Goal: Find specific page/section: Find specific page/section

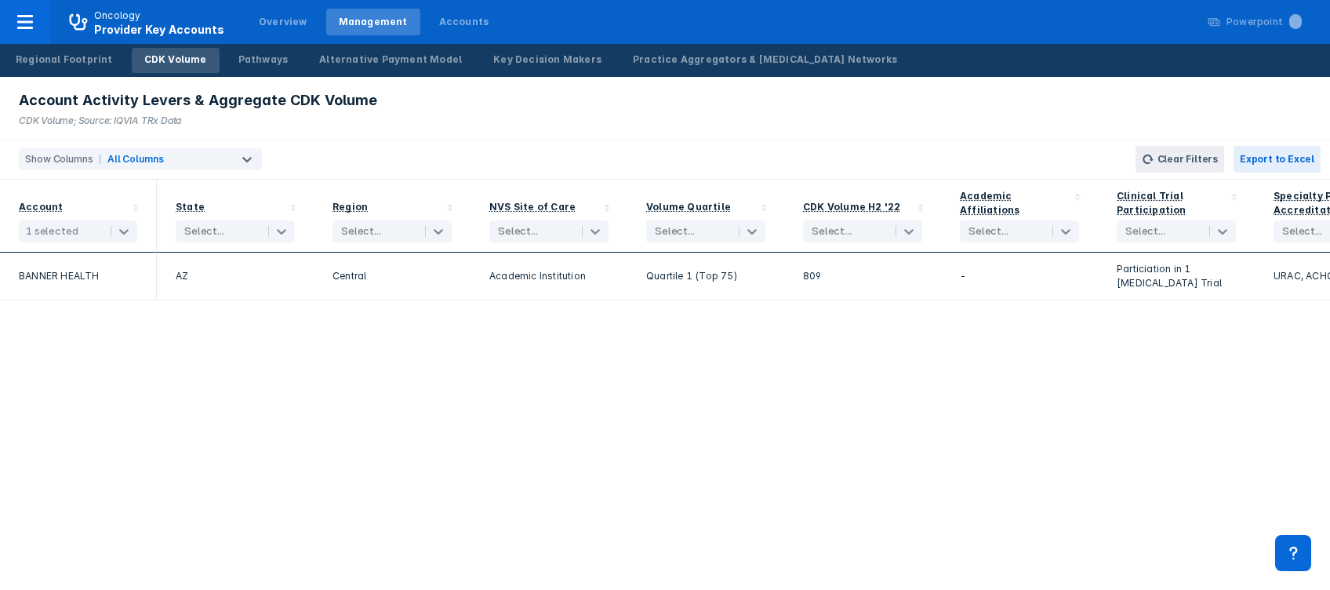
drag, startPoint x: 1892, startPoint y: 16, endPoint x: 370, endPoint y: 420, distance: 1574.6
click at [370, 420] on div "Account 1 selected State Select... Region Select... NVS Site of Care Select... …" at bounding box center [665, 385] width 1330 height 410
click at [655, 55] on div "Practice Aggregators & [MEDICAL_DATA] Networks" at bounding box center [765, 60] width 264 height 14
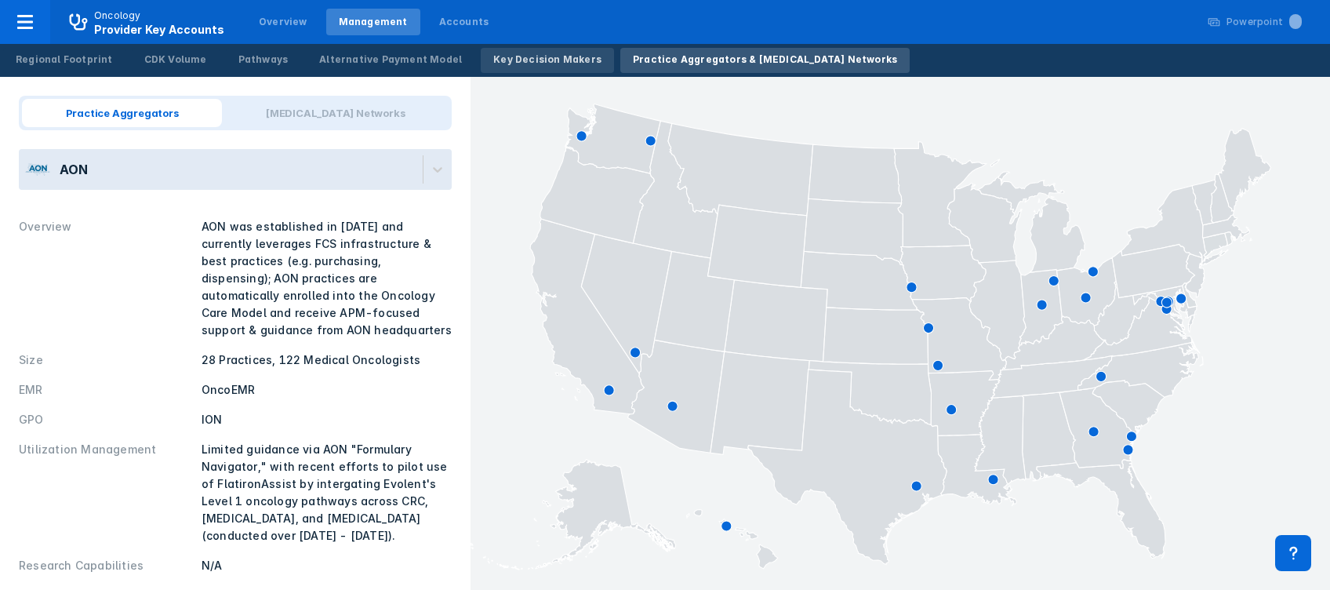
click at [529, 63] on div "Key Decision Makers" at bounding box center [547, 60] width 108 height 14
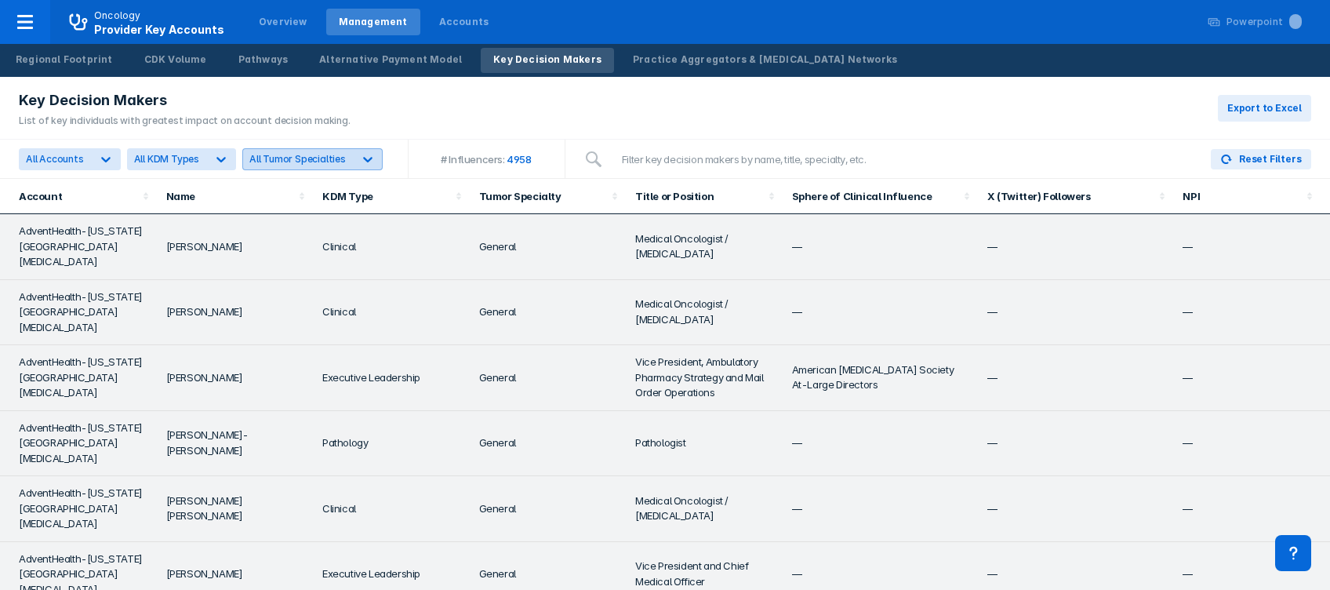
click at [364, 154] on icon at bounding box center [368, 159] width 16 height 16
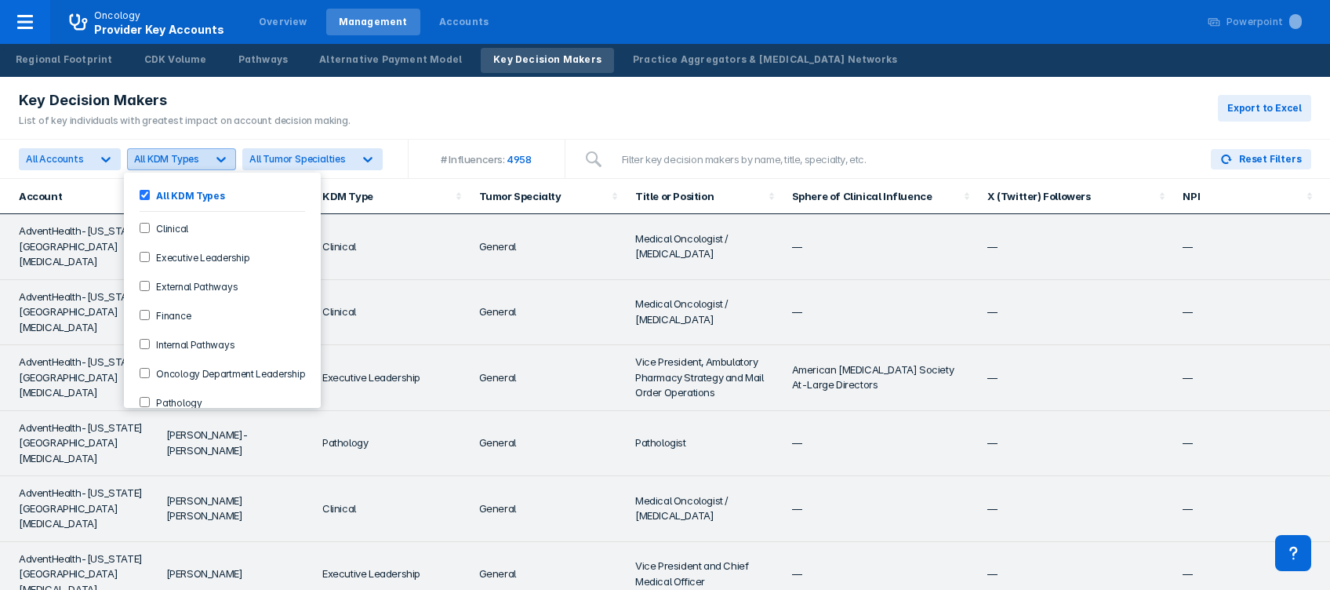
click at [215, 161] on icon at bounding box center [221, 159] width 16 height 16
click at [140, 223] on input "Clinical" at bounding box center [145, 228] width 10 height 10
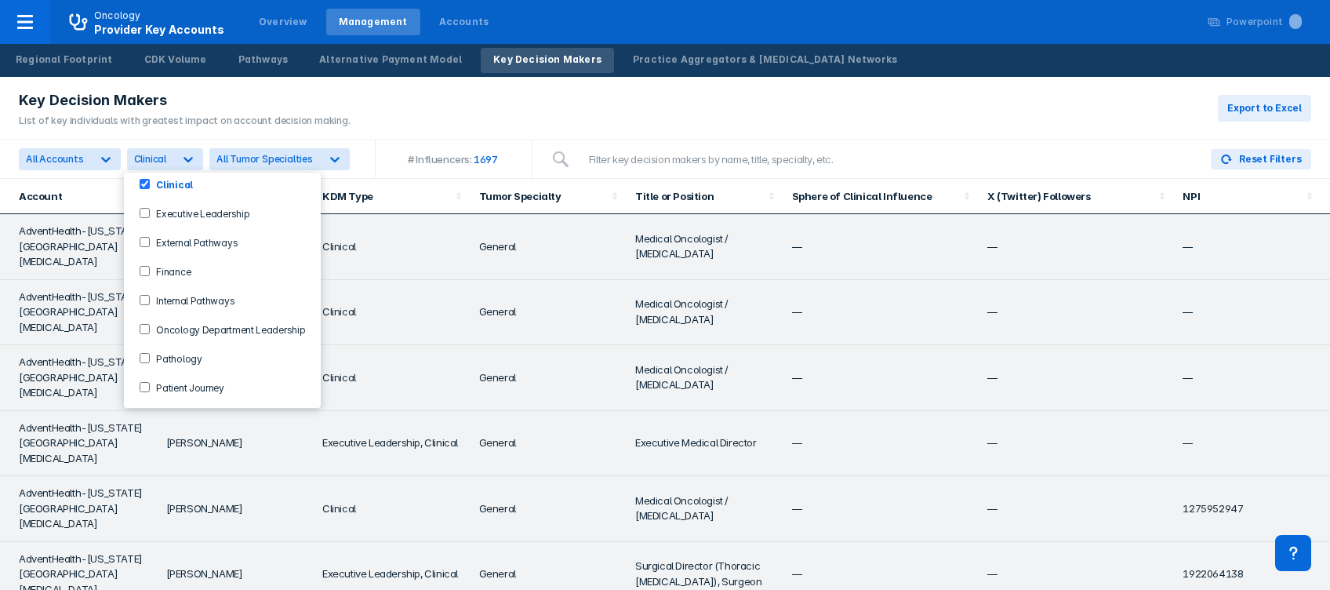
scroll to position [38, 0]
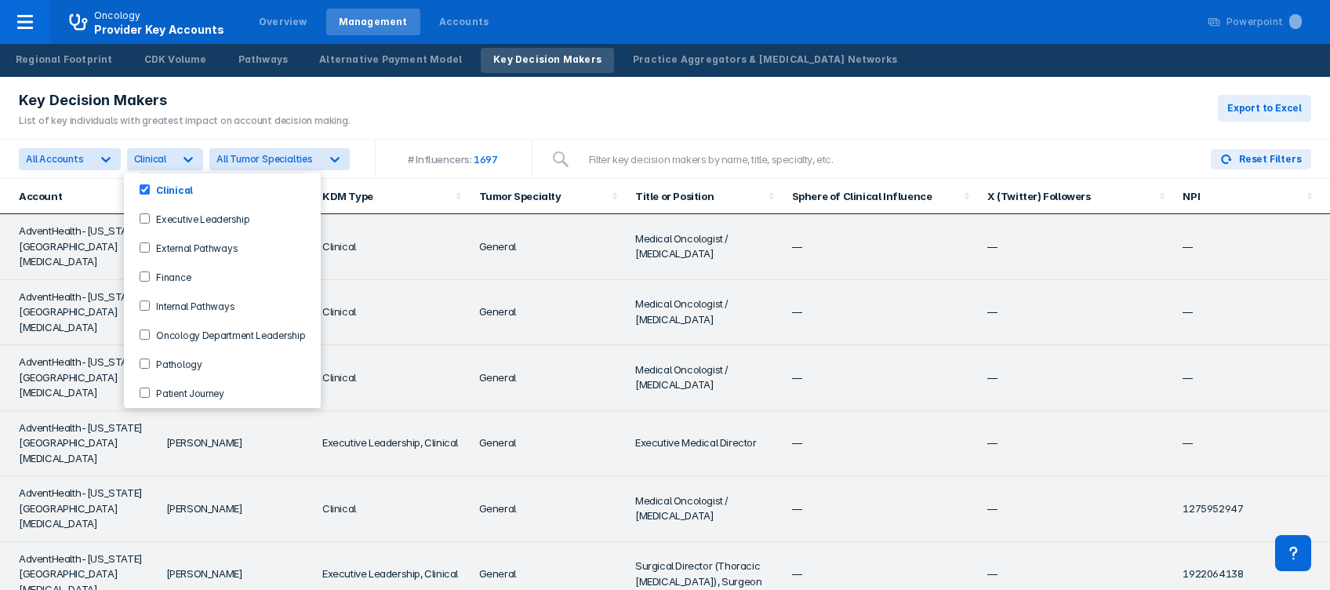
click at [151, 328] on label "Oncology Department Leadership" at bounding box center [227, 334] width 155 height 13
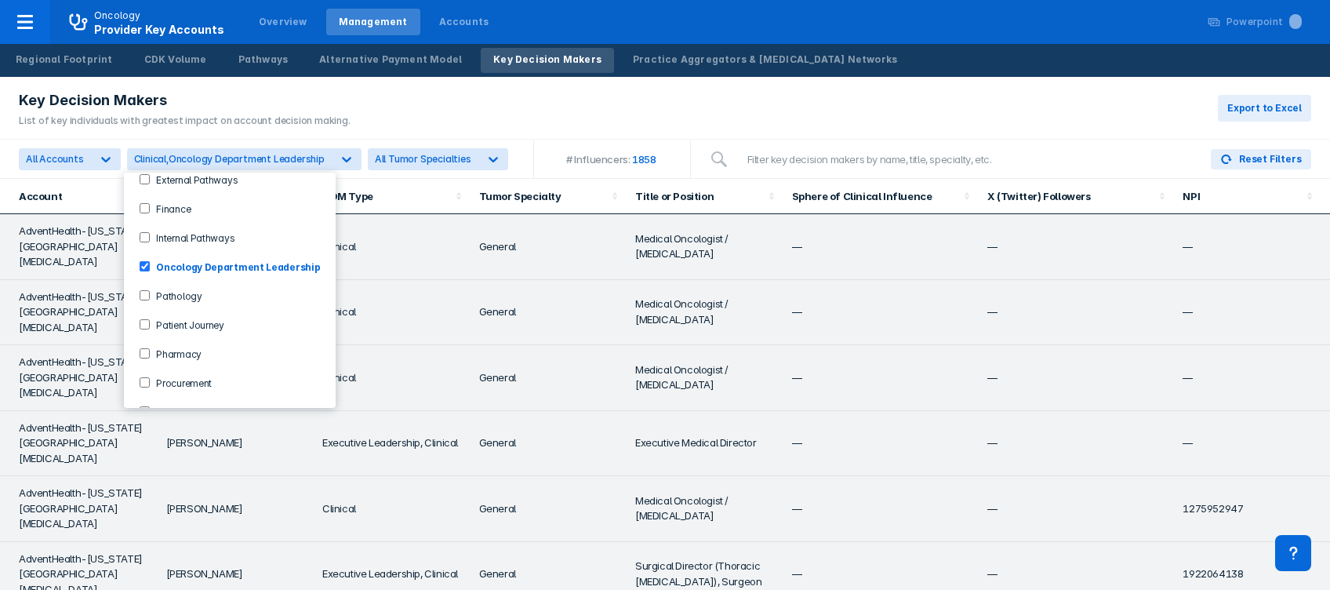
scroll to position [122, 0]
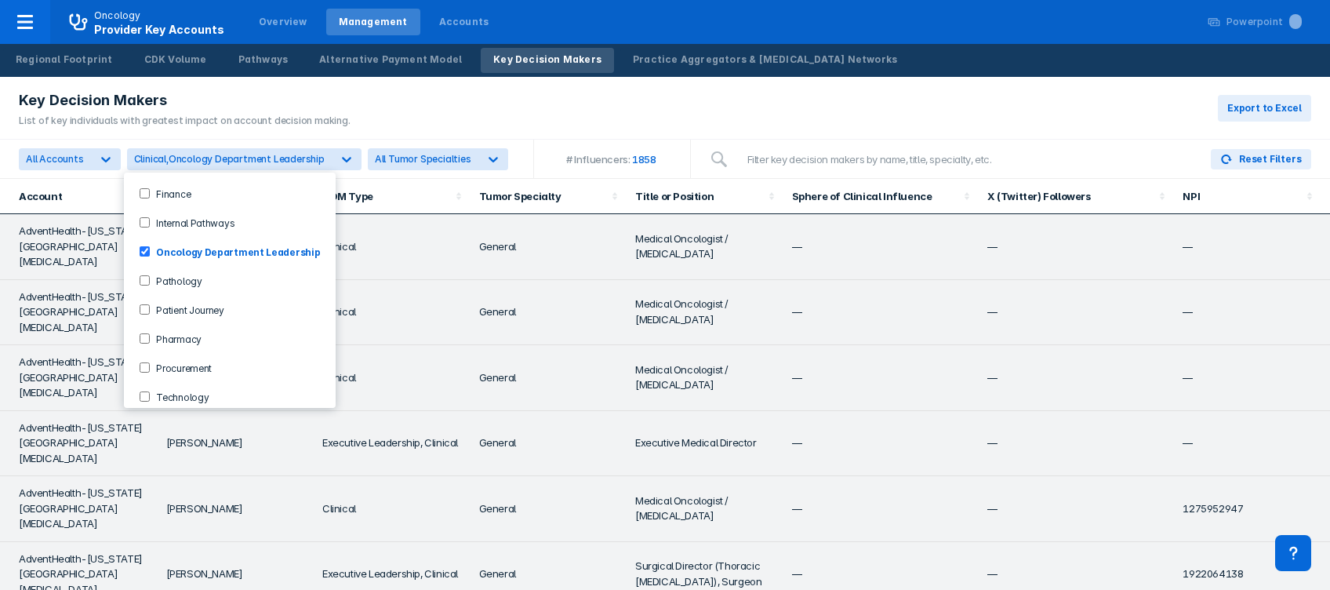
click at [144, 333] on input "Pharmacy" at bounding box center [145, 338] width 10 height 10
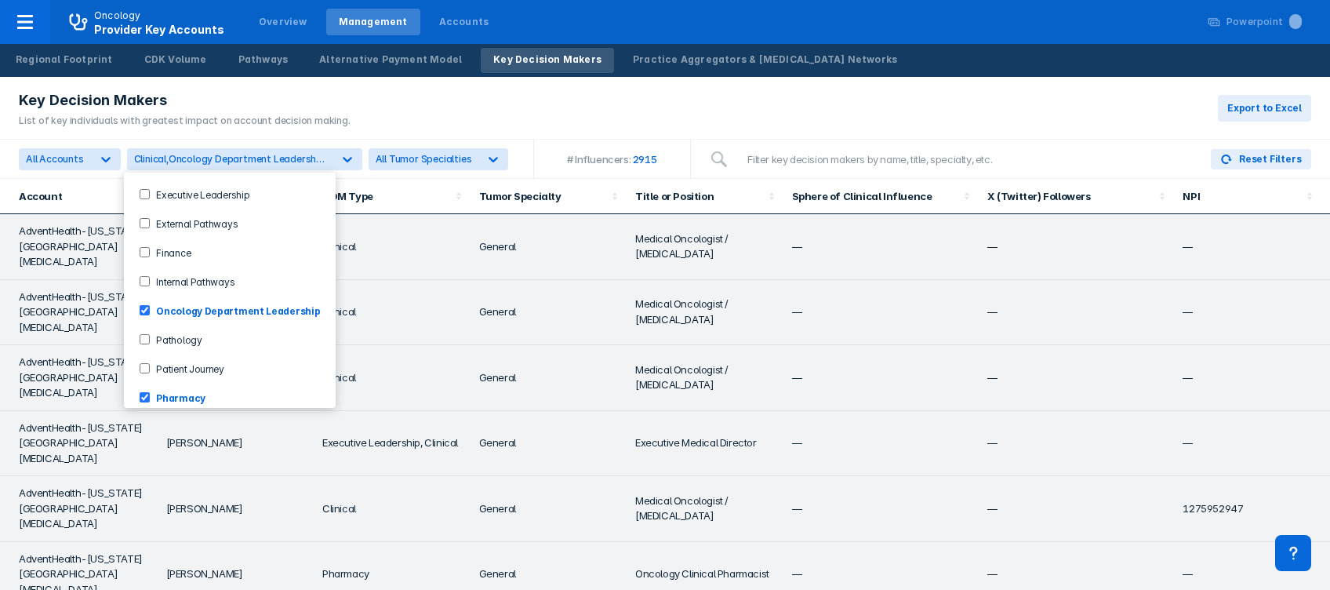
scroll to position [61, 0]
click at [147, 278] on Pathways-checkbox "Internal Pathways" at bounding box center [145, 283] width 10 height 10
click at [143, 191] on Leadership-checkbox "Executive Leadership" at bounding box center [145, 196] width 10 height 10
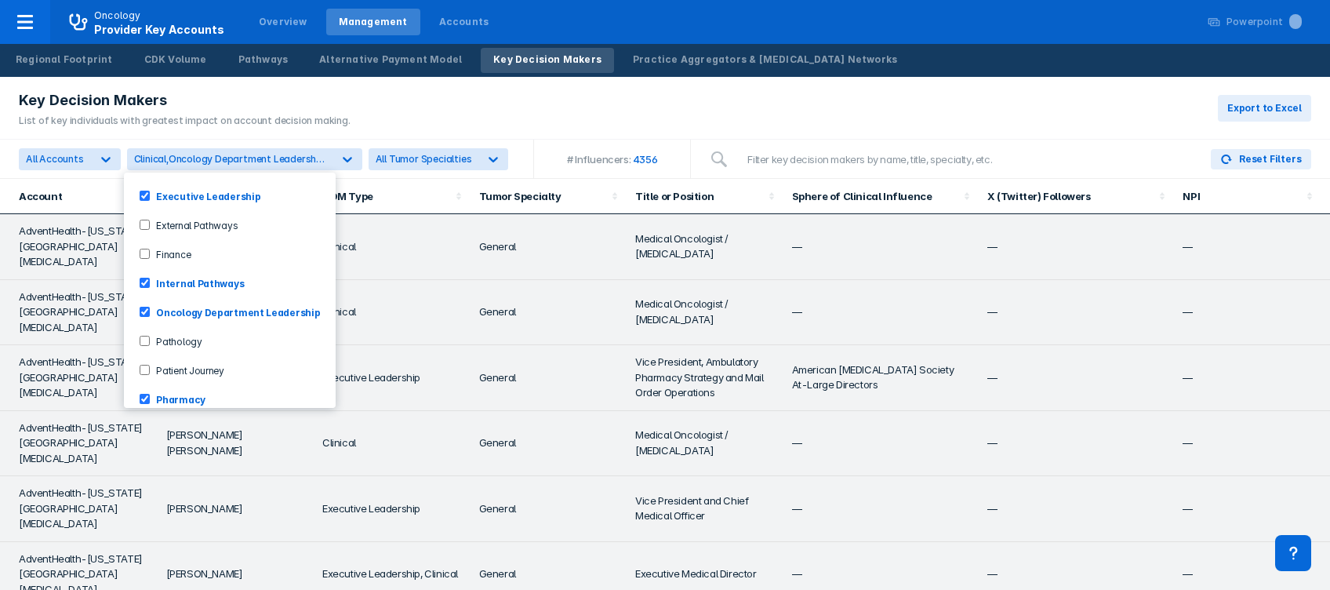
click at [145, 194] on Leadership-checkbox "Executive Leadership" at bounding box center [145, 196] width 10 height 10
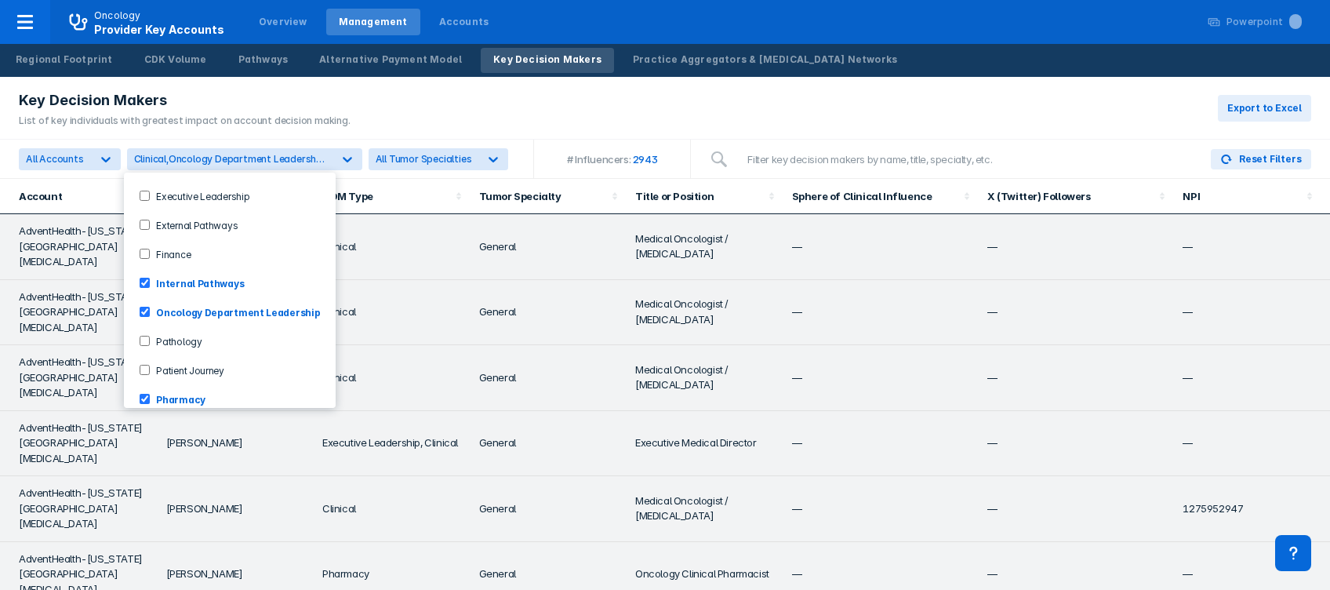
click at [528, 111] on div "Key Decision Makers List of key individuals with greatest impact on account dec…" at bounding box center [665, 108] width 1330 height 63
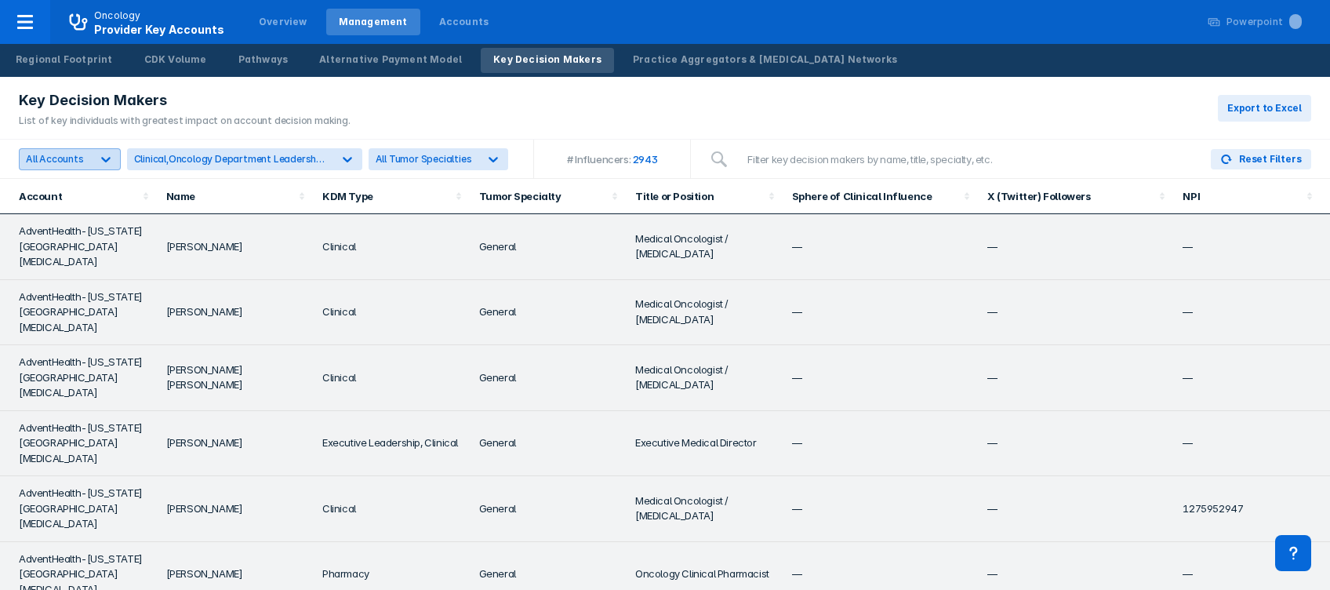
click at [101, 157] on icon at bounding box center [105, 159] width 9 height 5
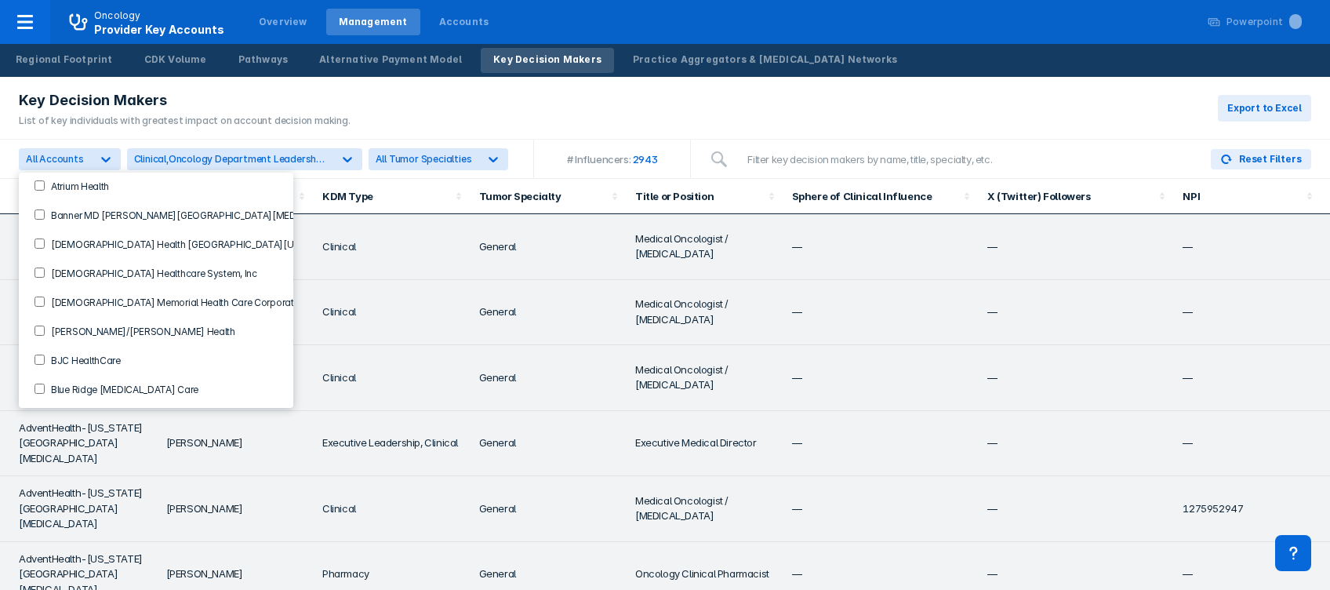
scroll to position [145, 0]
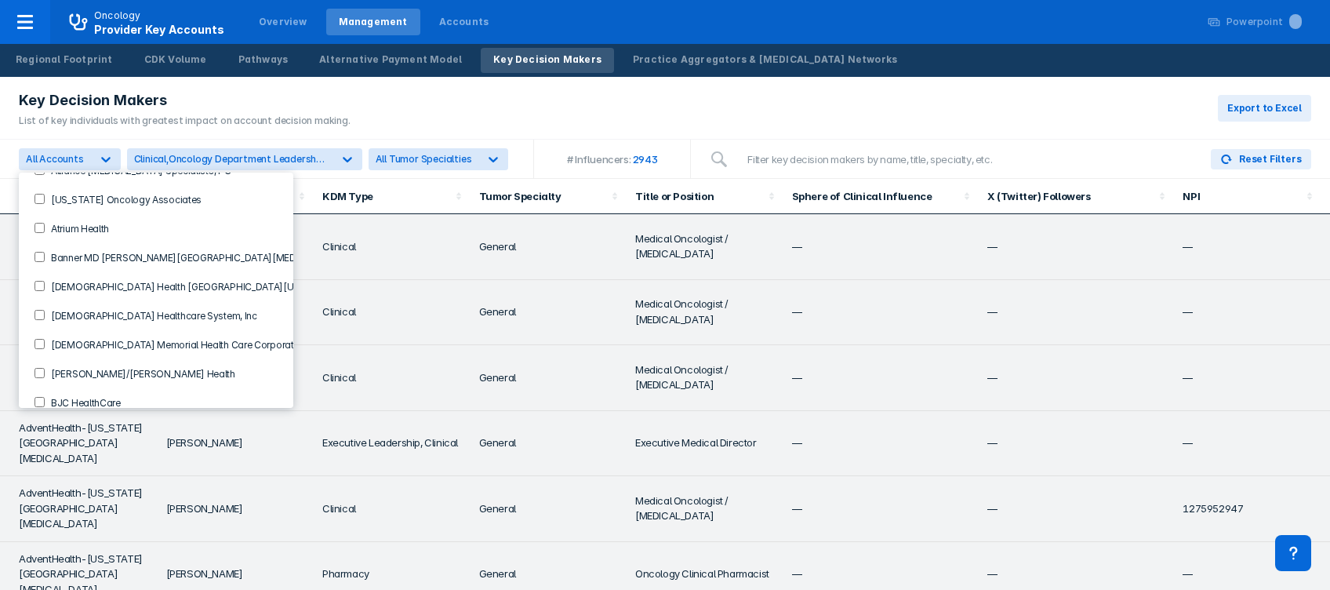
click at [42, 252] on Center-checkbox "Banner MD [PERSON_NAME][GEOGRAPHIC_DATA][MEDICAL_DATA]" at bounding box center [39, 257] width 10 height 10
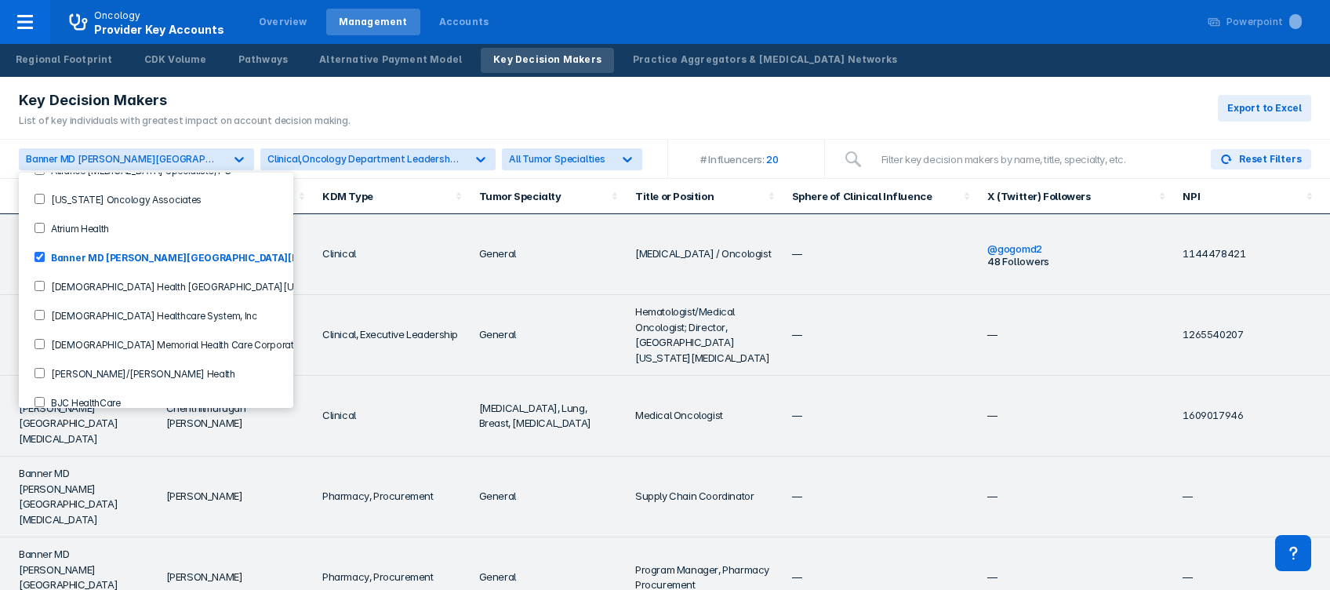
click at [751, 456] on td "Supply Chain Coordinator" at bounding box center [704, 496] width 157 height 81
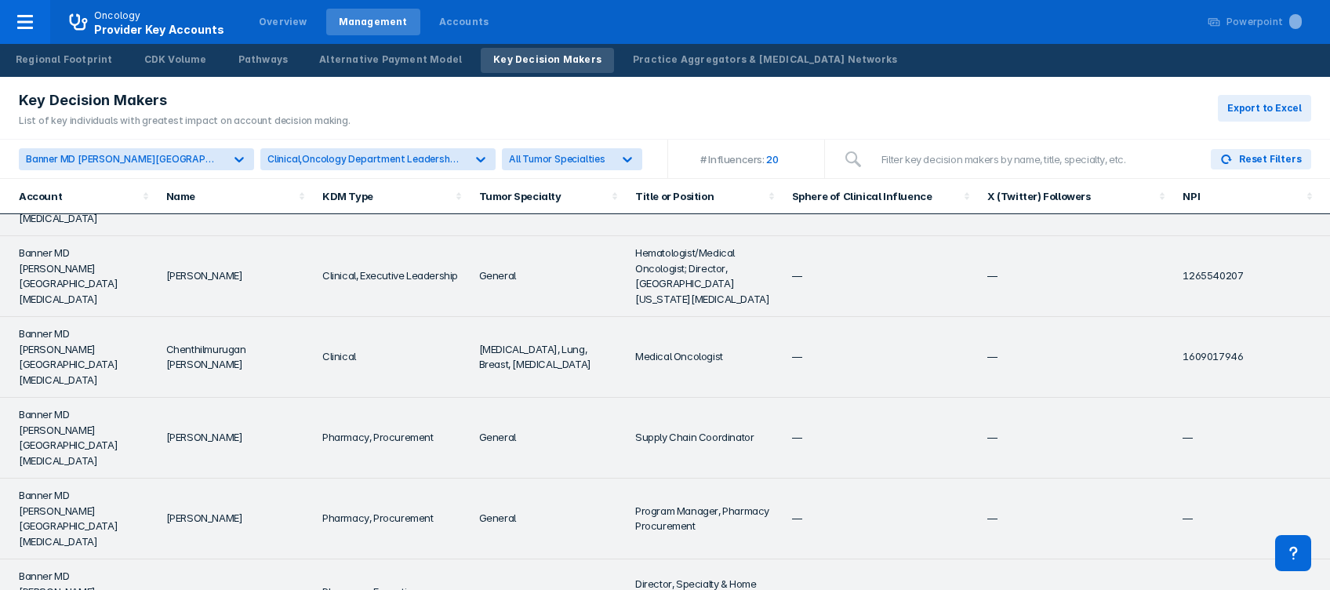
scroll to position [0, 0]
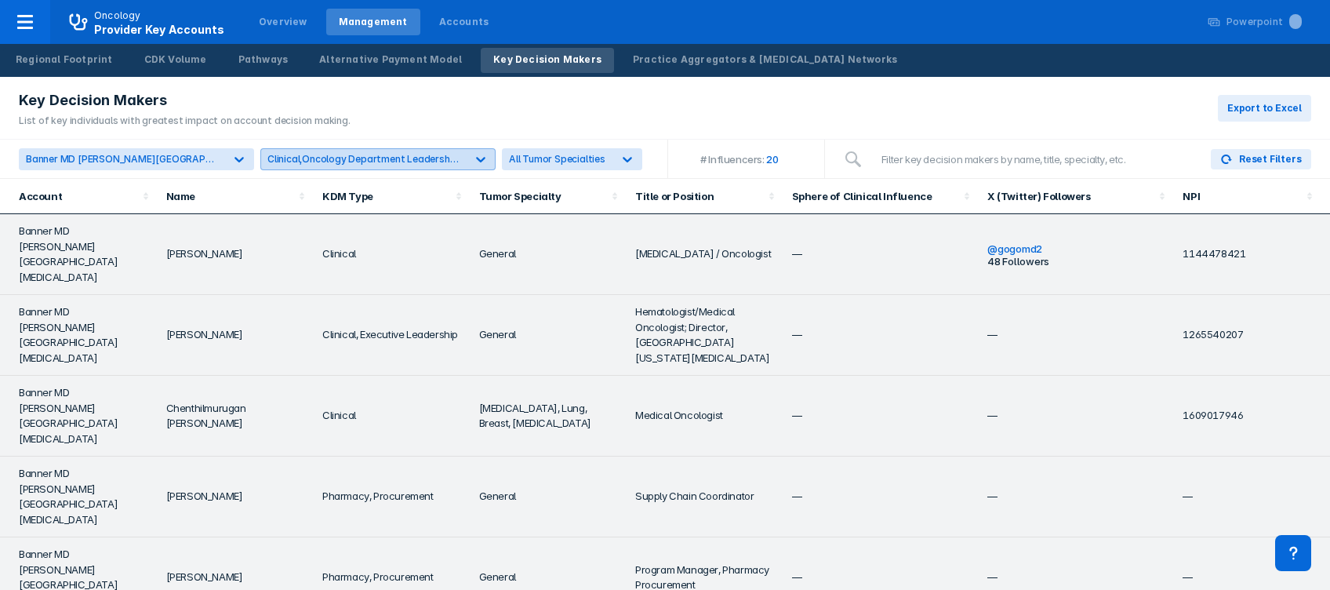
click at [476, 157] on icon at bounding box center [480, 159] width 9 height 5
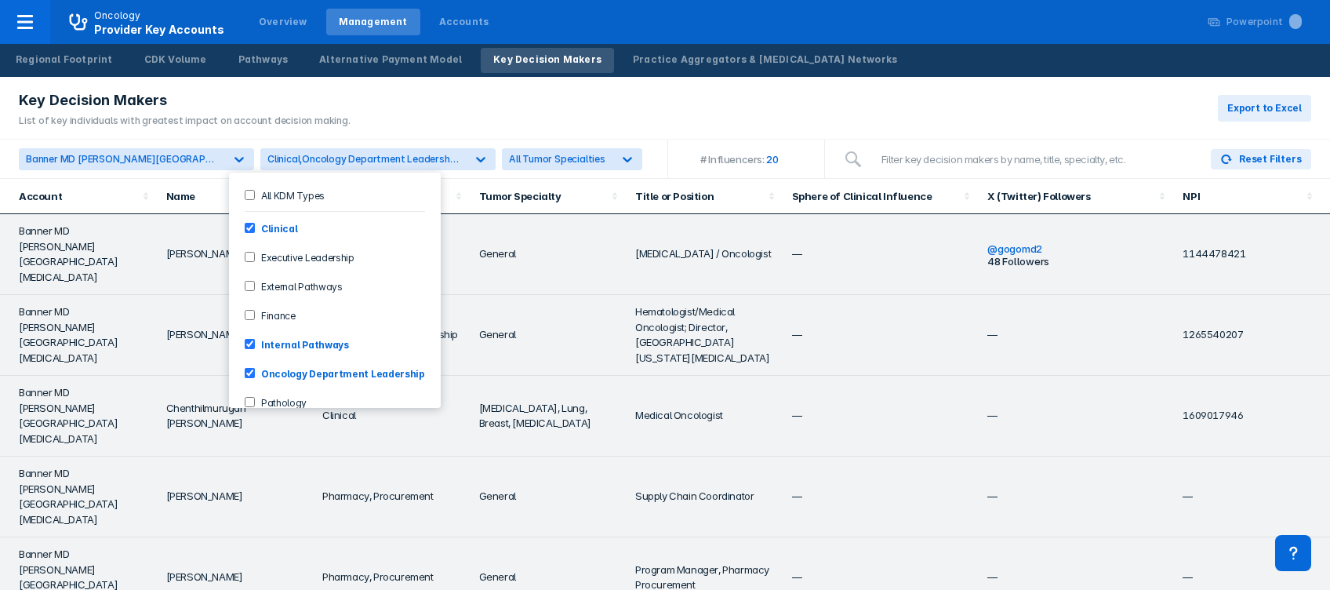
click at [245, 342] on Pathways-checkbox "Internal Pathways" at bounding box center [250, 344] width 10 height 10
click at [252, 368] on Leadership-checkbox "Oncology Department Leadership" at bounding box center [250, 373] width 10 height 10
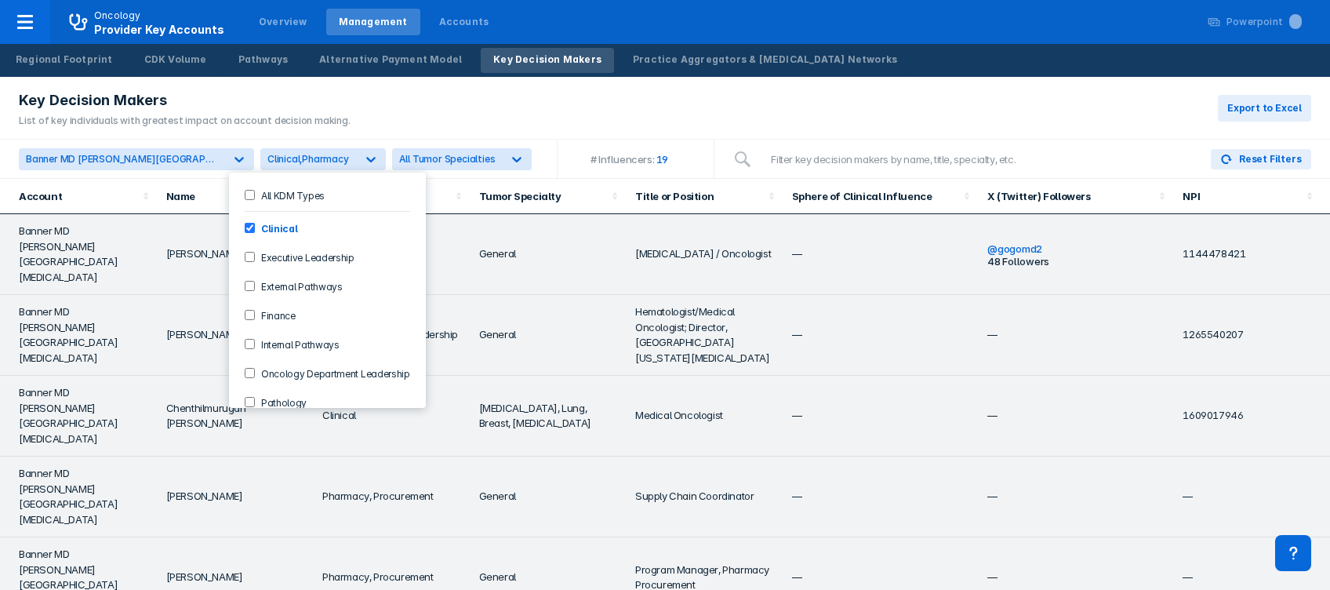
click at [571, 326] on td "General" at bounding box center [548, 335] width 157 height 81
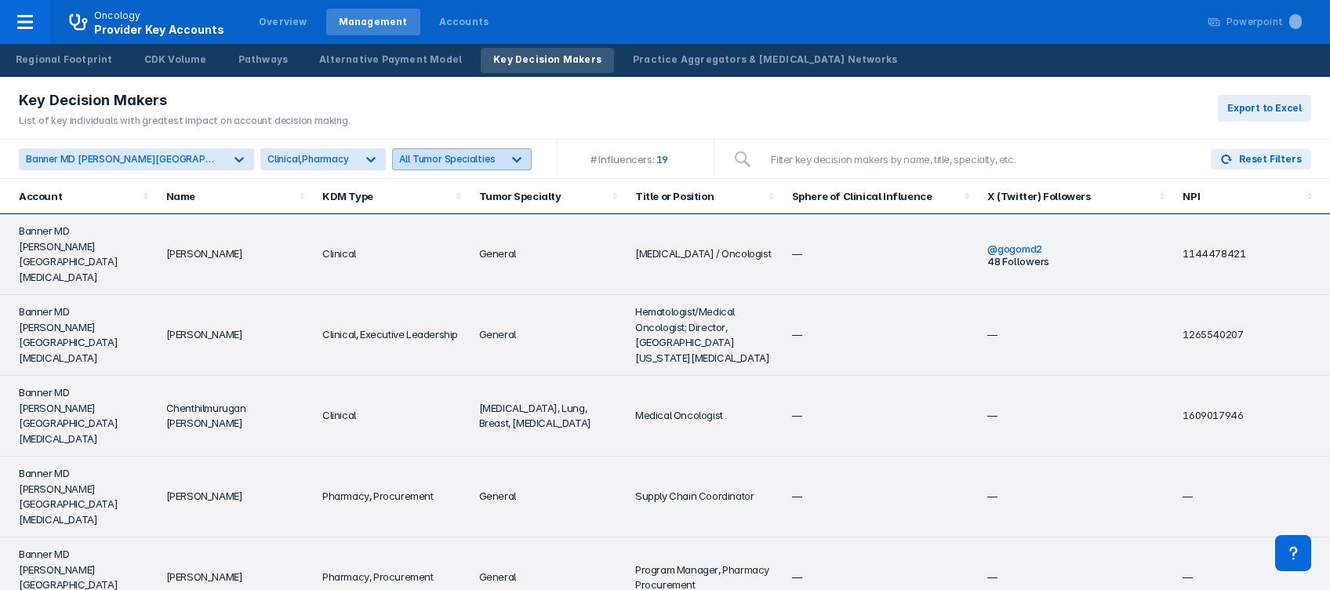
click at [503, 158] on div at bounding box center [517, 159] width 28 height 28
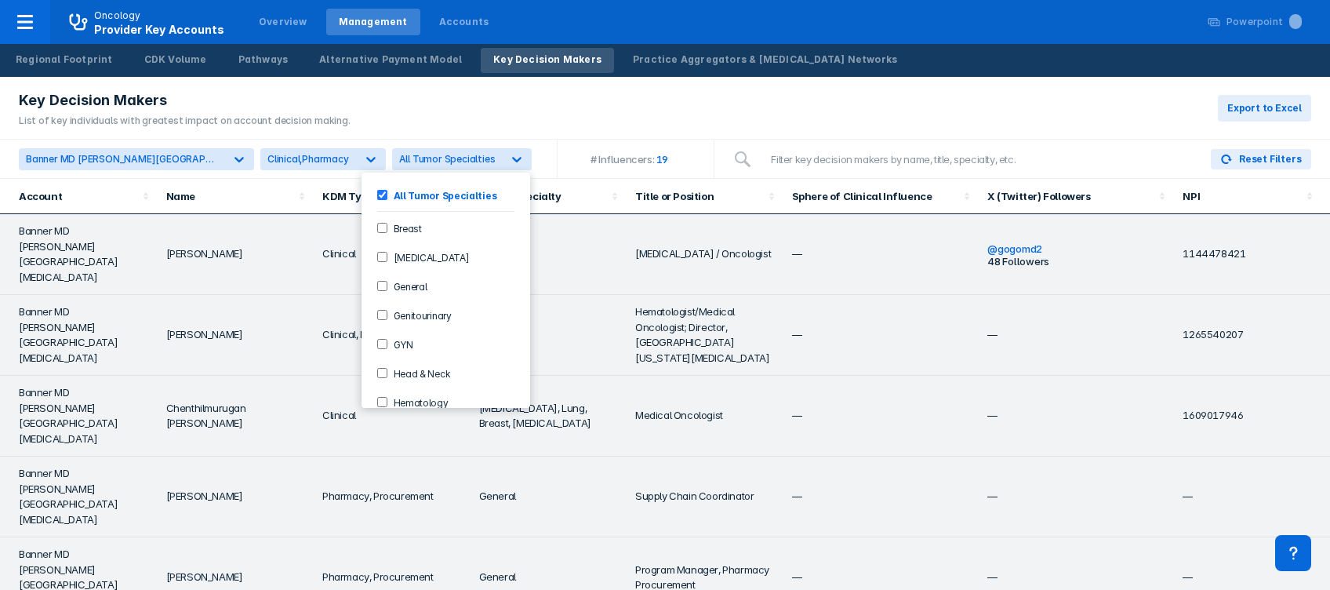
click at [388, 223] on label "Breast" at bounding box center [404, 227] width 34 height 13
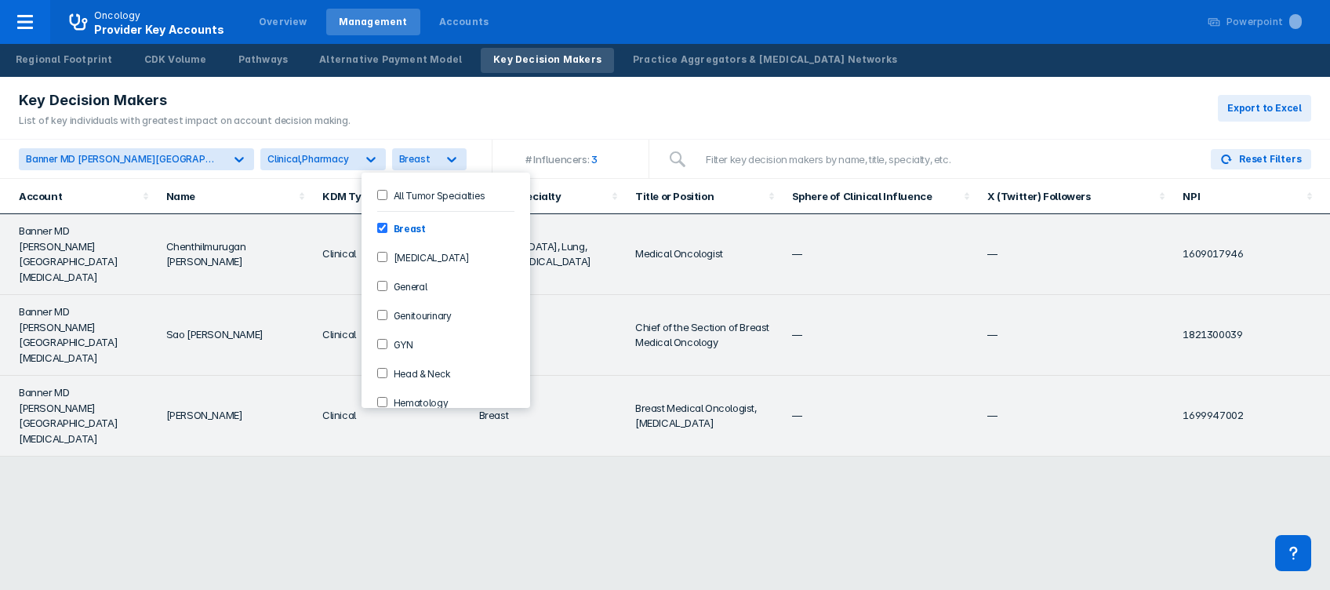
click at [487, 504] on div "Account Name KDM Type Tumor Specialty Title or Position Sphere of Clinical Infl…" at bounding box center [665, 384] width 1330 height 411
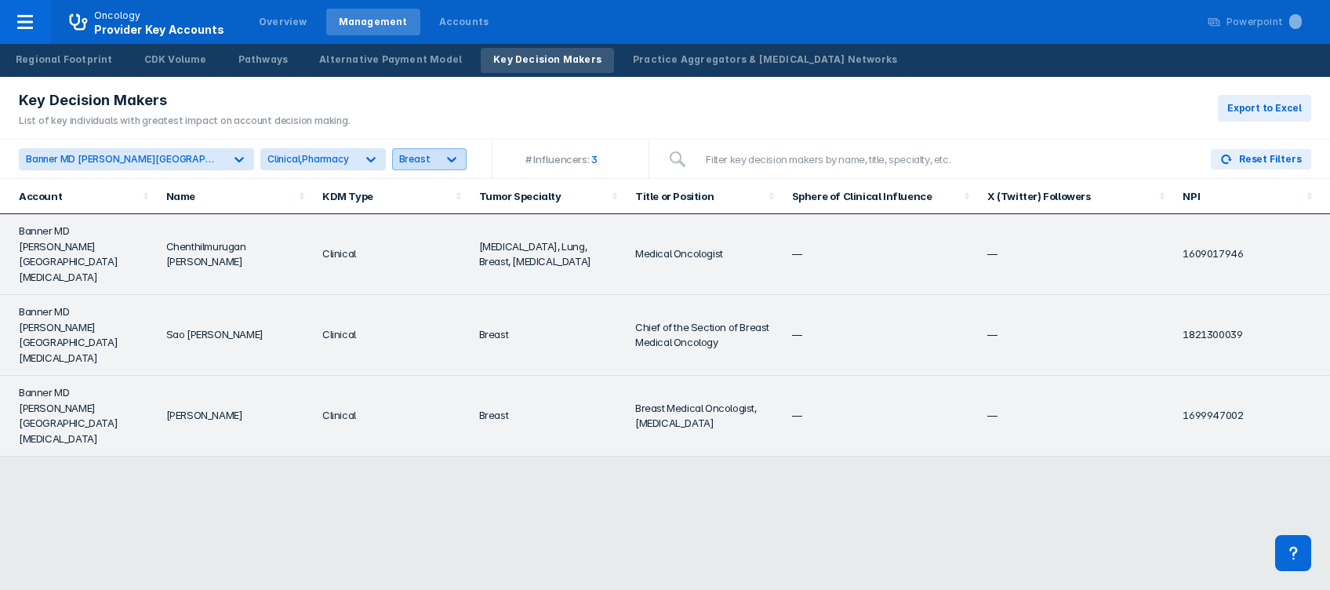
click at [444, 155] on icon at bounding box center [452, 159] width 16 height 16
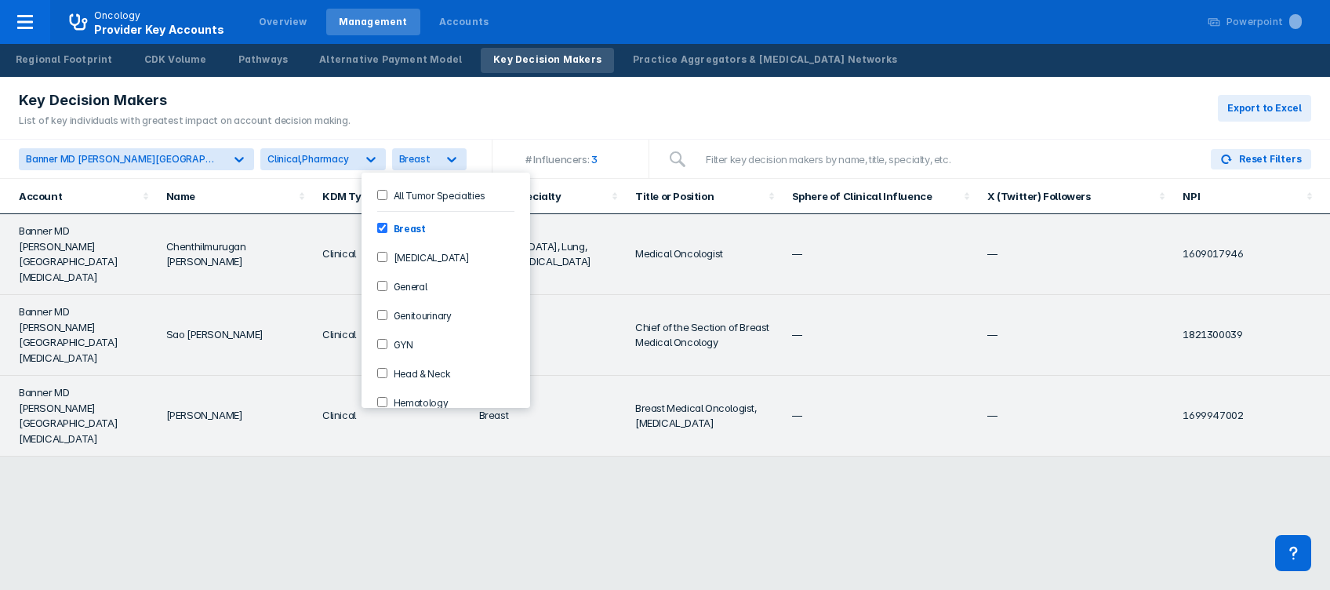
click at [378, 401] on input "Hematology" at bounding box center [382, 402] width 10 height 10
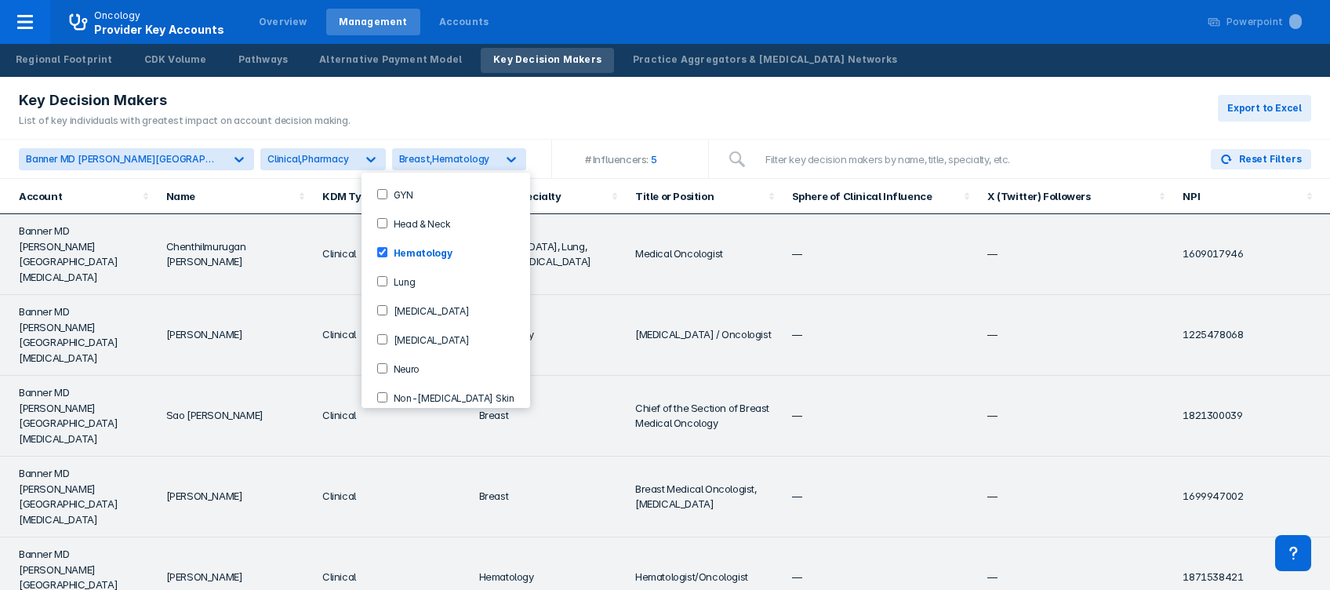
scroll to position [178, 0]
click at [366, 543] on div "Account Name KDM Type Tumor Specialty Title or Position Sphere of Clinical Infl…" at bounding box center [665, 384] width 1330 height 411
